Goal: Entertainment & Leisure: Consume media (video, audio)

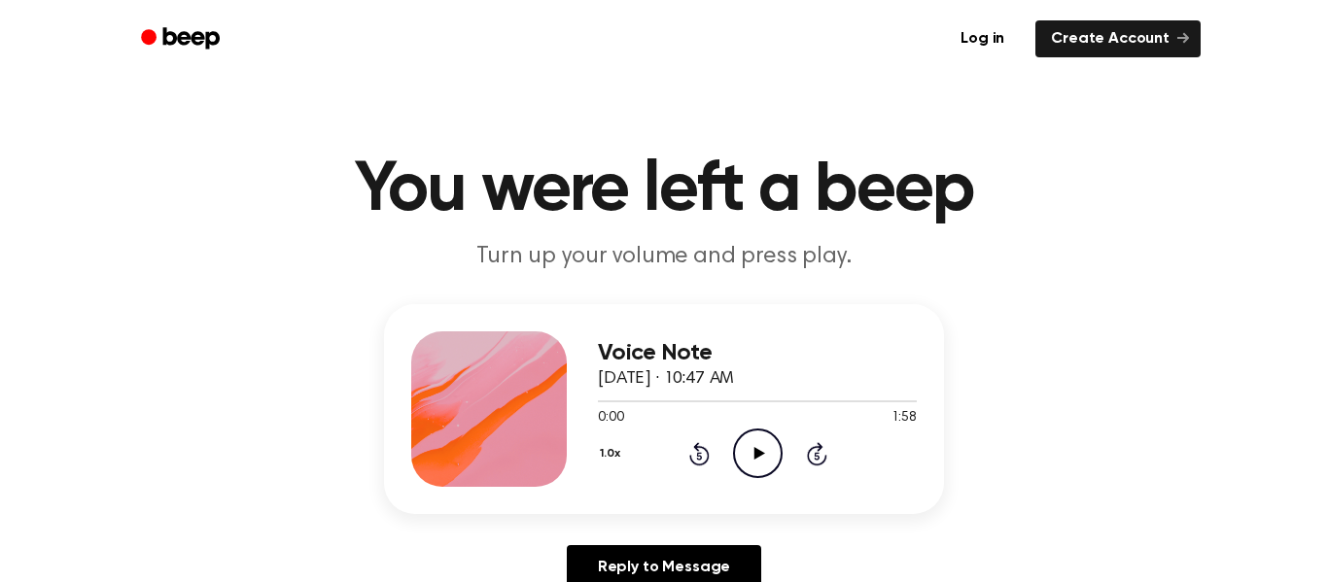
click at [764, 451] on icon "Play Audio" at bounding box center [758, 454] width 50 height 50
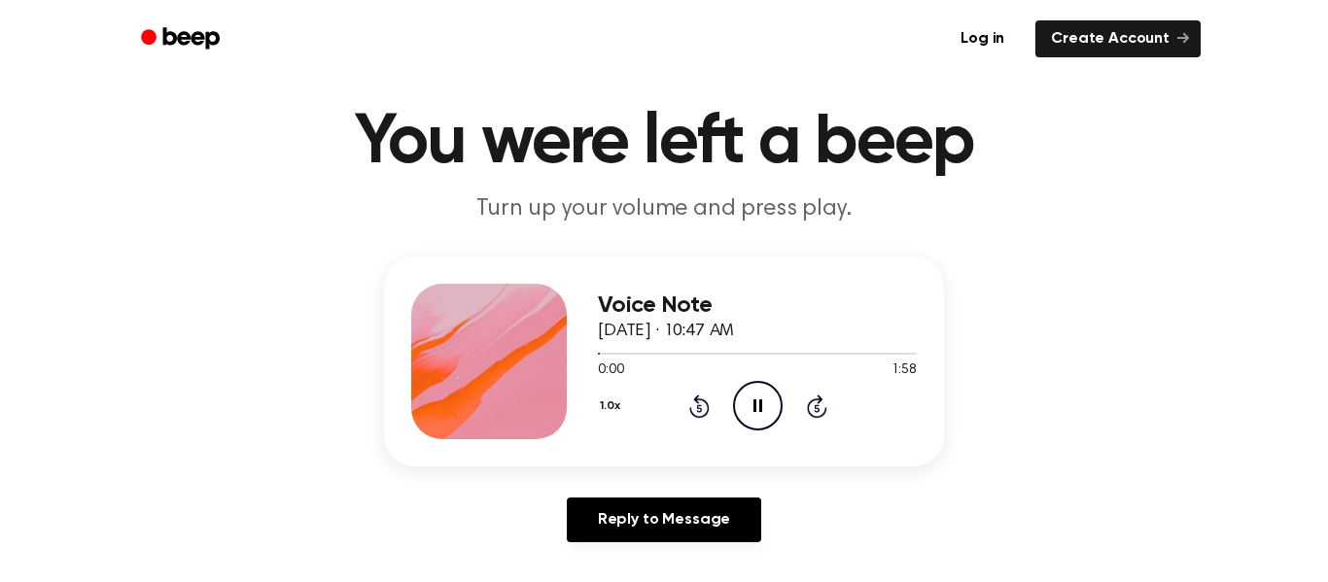
scroll to position [47, 0]
click at [701, 408] on icon "Rewind 5 seconds" at bounding box center [698, 407] width 21 height 25
click at [748, 416] on icon "Pause Audio" at bounding box center [758, 407] width 50 height 50
click at [698, 399] on icon at bounding box center [699, 407] width 20 height 23
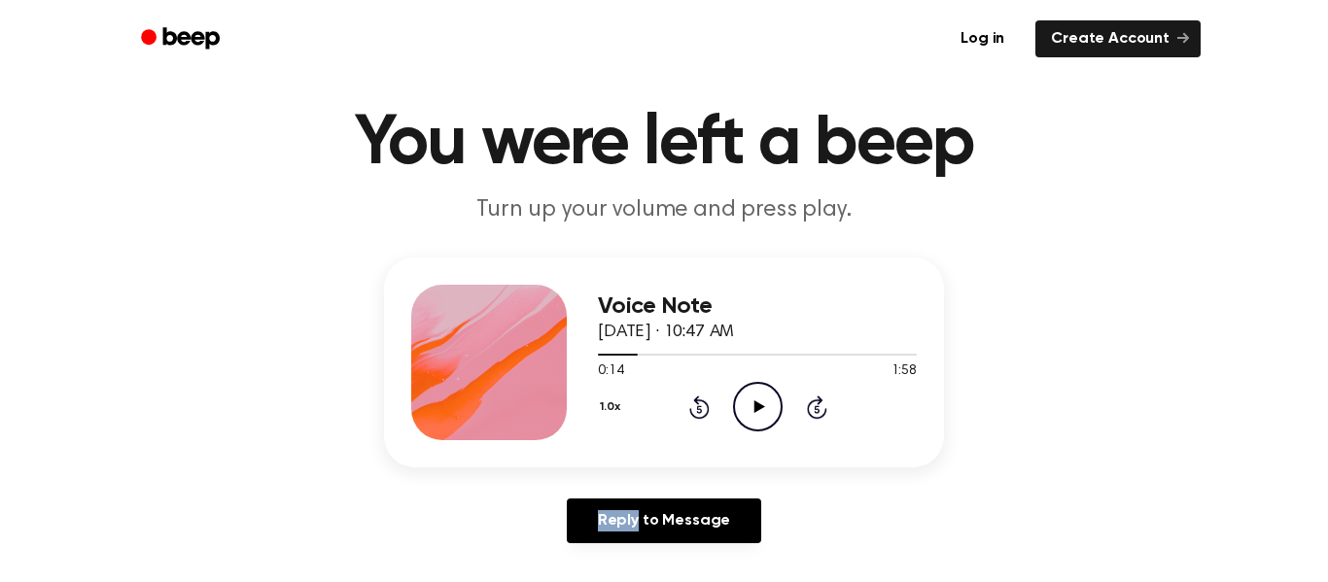
click at [698, 399] on icon at bounding box center [699, 407] width 20 height 23
click at [699, 400] on icon at bounding box center [699, 407] width 20 height 23
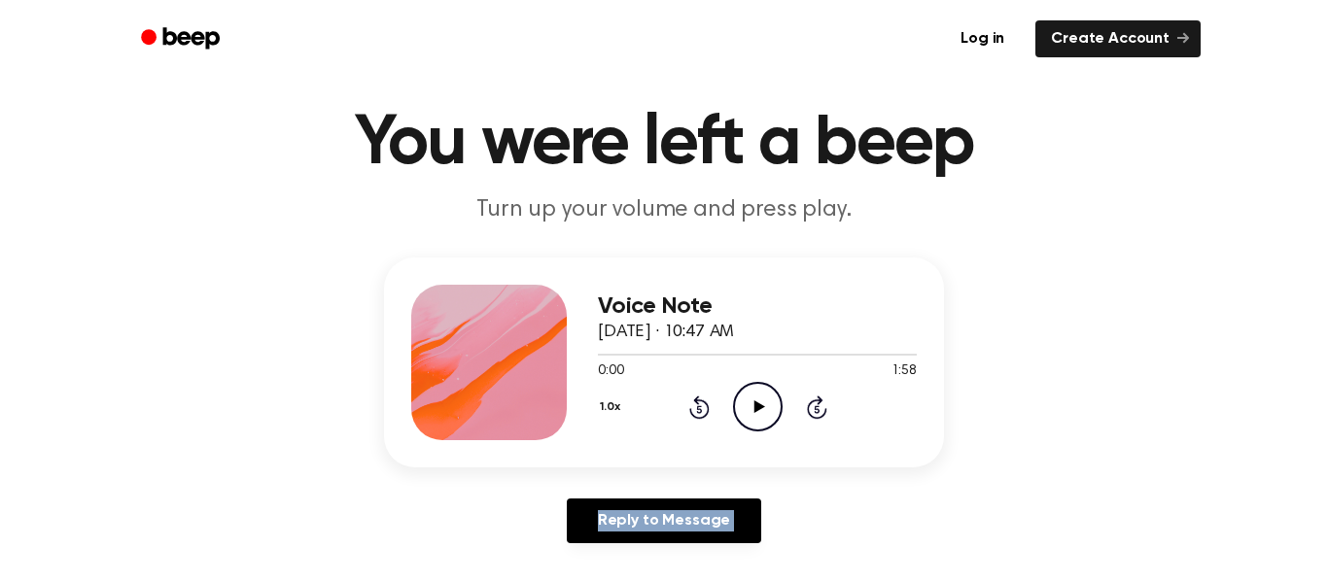
click at [829, 475] on div "Voice Note [DATE] · 10:47 AM 0:00 1:58 Your browser does not support the [objec…" at bounding box center [663, 408] width 1281 height 301
click at [763, 415] on icon "Play Audio" at bounding box center [758, 407] width 50 height 50
click at [748, 391] on icon "Pause Audio" at bounding box center [758, 407] width 50 height 50
click at [694, 416] on icon at bounding box center [699, 407] width 20 height 23
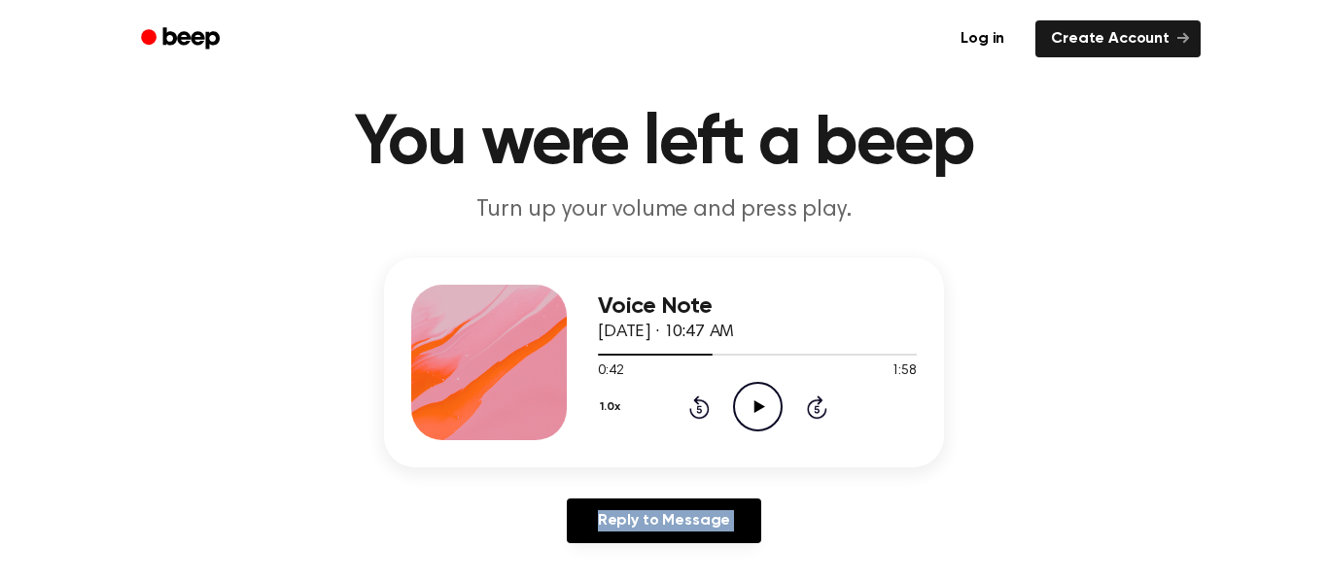
click at [694, 416] on icon at bounding box center [699, 407] width 20 height 23
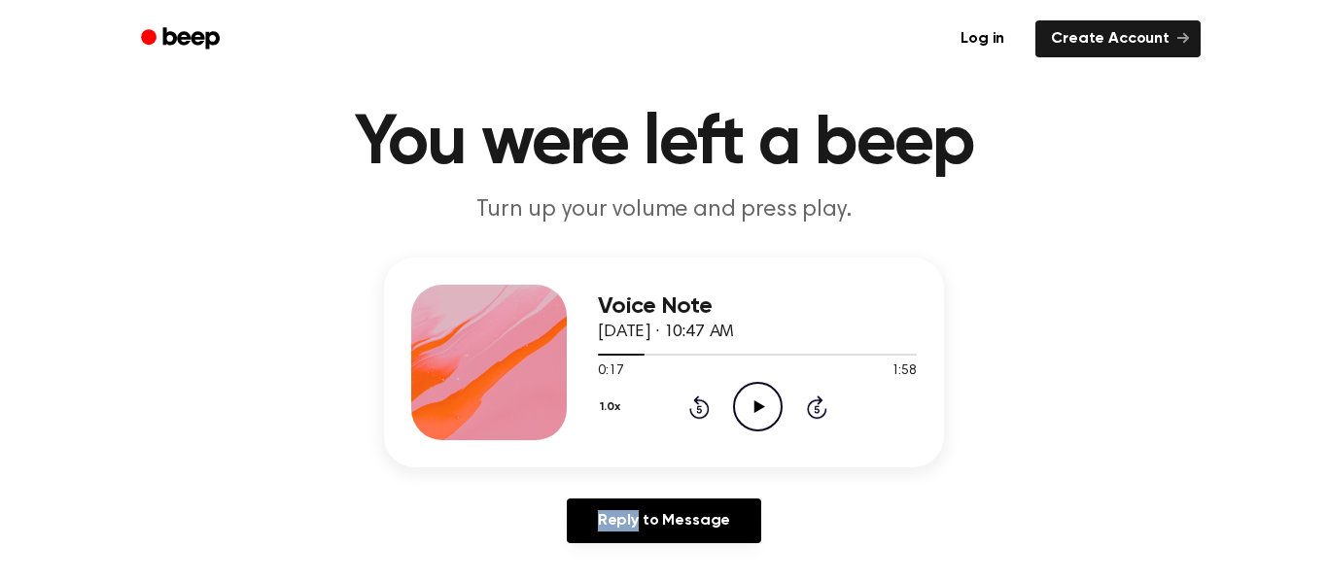
click at [694, 416] on icon at bounding box center [699, 407] width 20 height 23
click at [701, 408] on icon "Rewind 5 seconds" at bounding box center [698, 407] width 21 height 25
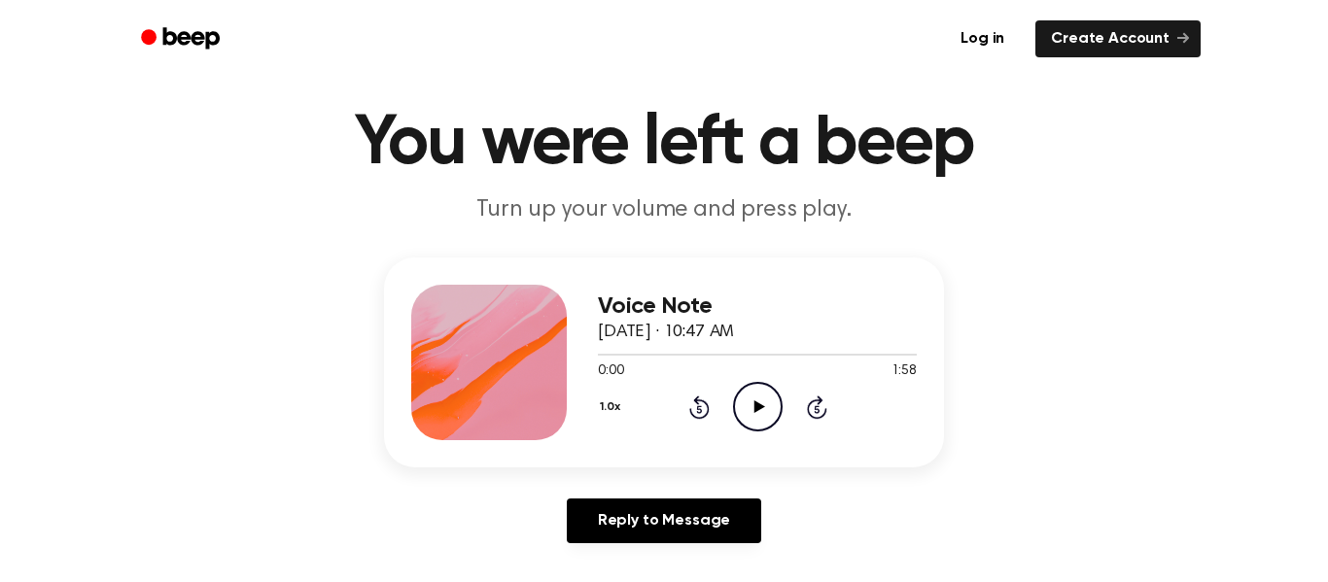
click at [757, 402] on icon "Play Audio" at bounding box center [758, 407] width 50 height 50
